Goal: Information Seeking & Learning: Learn about a topic

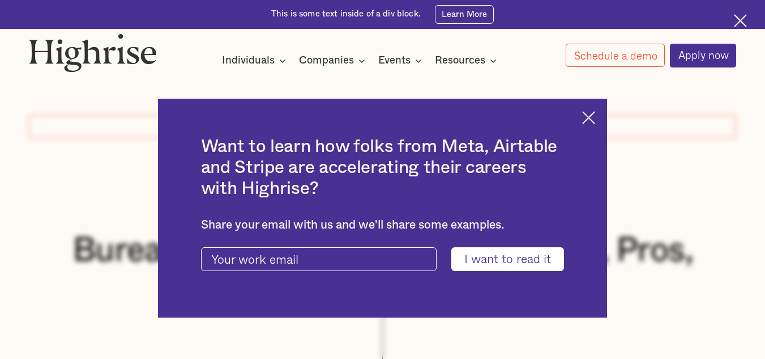
drag, startPoint x: 246, startPoint y: 288, endPoint x: 243, endPoint y: 253, distance: 35.3
click at [243, 253] on div "Want to learn how folks from Meta, Airtable and Stripe are accelerating their c…" at bounding box center [383, 208] width 450 height 219
click at [595, 113] on img at bounding box center [588, 117] width 13 height 13
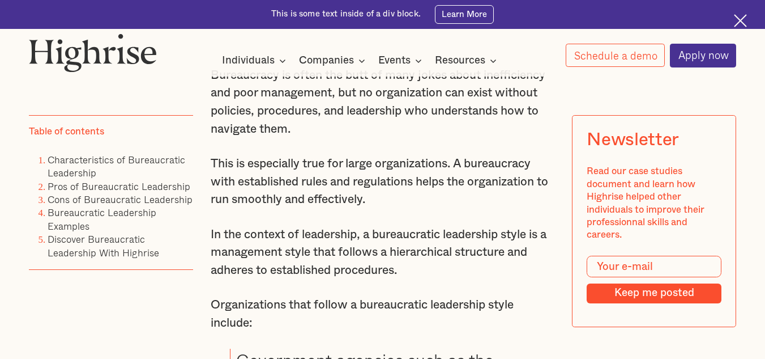
scroll to position [779, 0]
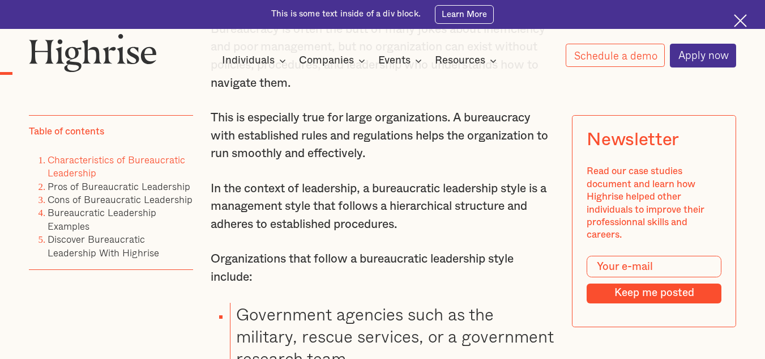
click at [89, 165] on link "Characteristics of Bureaucratic Leadership" at bounding box center [117, 165] width 138 height 28
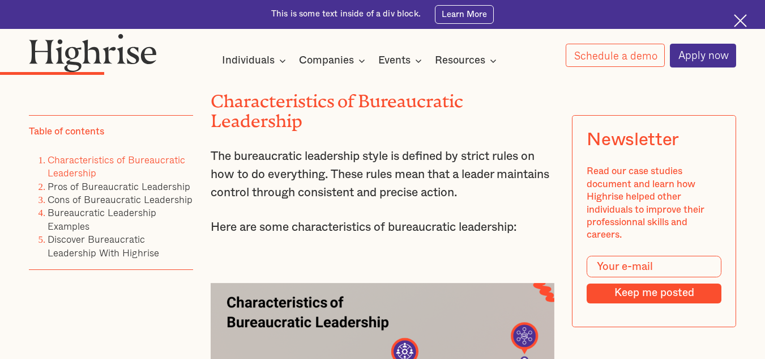
scroll to position [1701, 0]
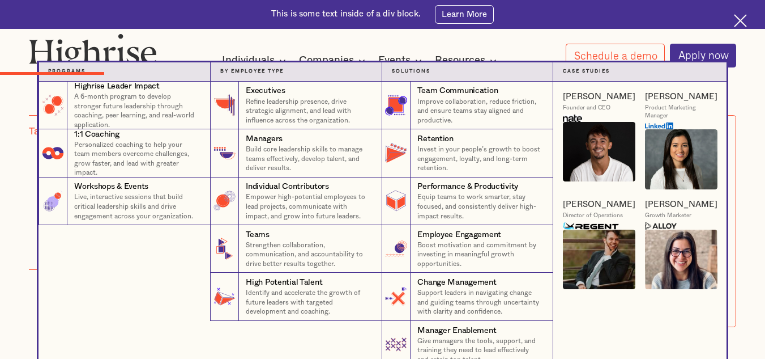
click at [755, 143] on nav "Programs 4 Highrise Leader Impact Program A 6-month program to develop stronger…" at bounding box center [382, 215] width 765 height 306
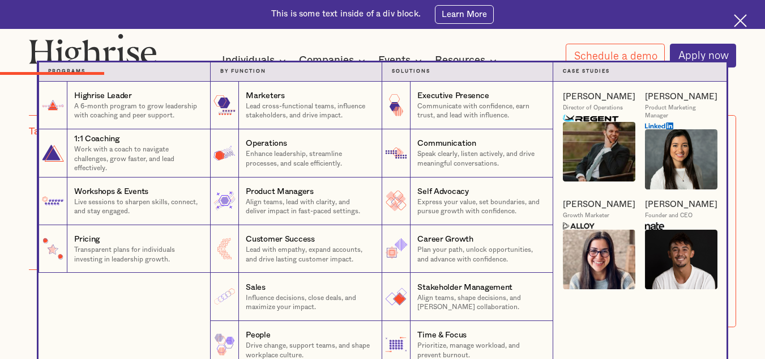
click at [11, 248] on nav "Programs 1 Highrise Leader A 6-month program to grow leadership with coaching a…" at bounding box center [382, 215] width 765 height 306
click at [751, 79] on nav "Programs 1 Highrise Leader A 6-month program to grow leadership with coaching a…" at bounding box center [382, 215] width 765 height 306
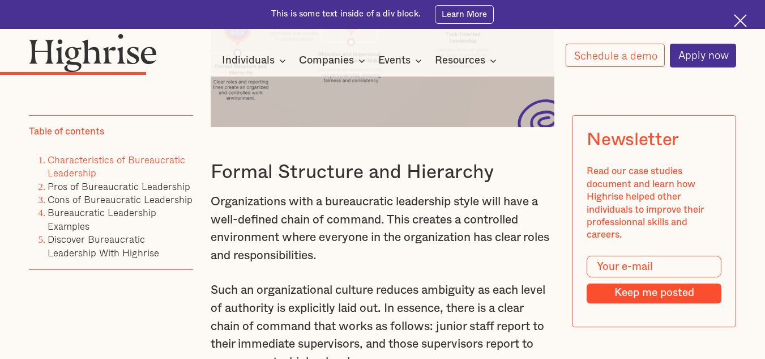
scroll to position [2178, 0]
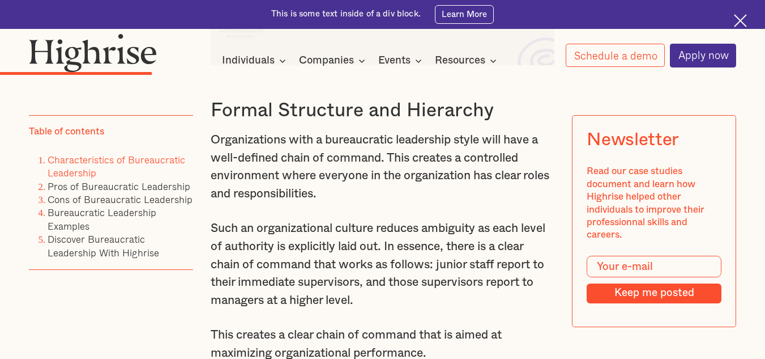
click at [233, 167] on p "Organizations with a bureaucratic leadership style will have a well-defined cha…" at bounding box center [383, 167] width 344 height 72
